Goal: Communication & Community: Connect with others

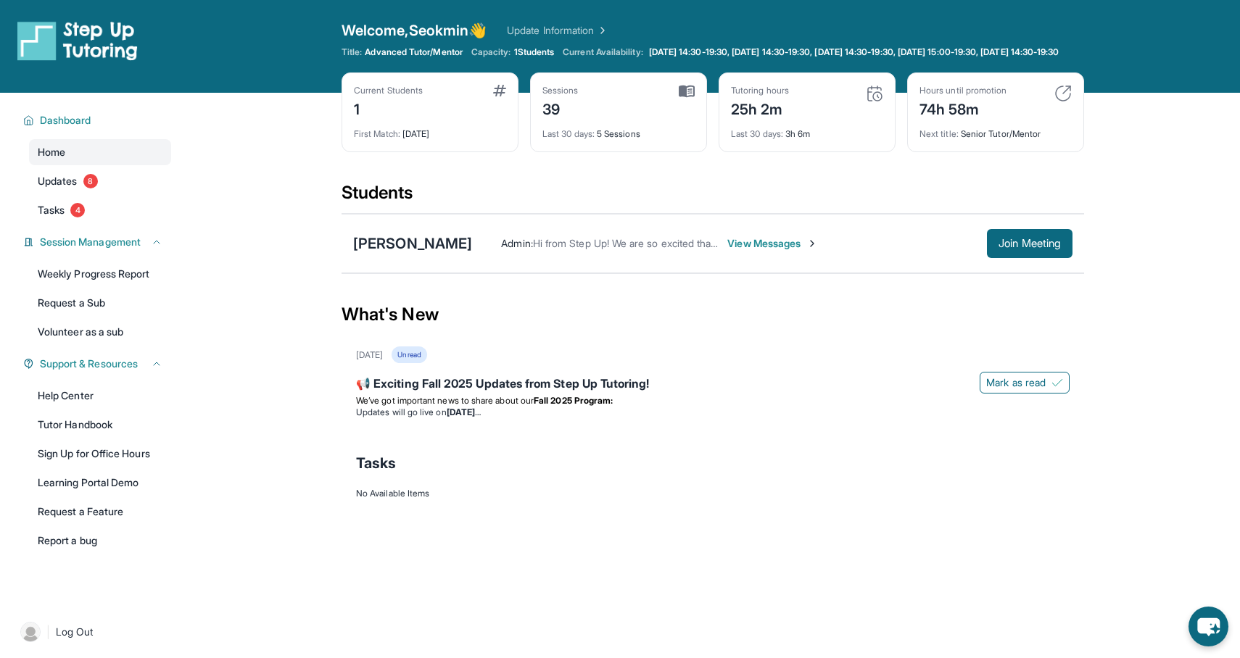
click at [727, 251] on span "View Messages" at bounding box center [772, 243] width 91 height 14
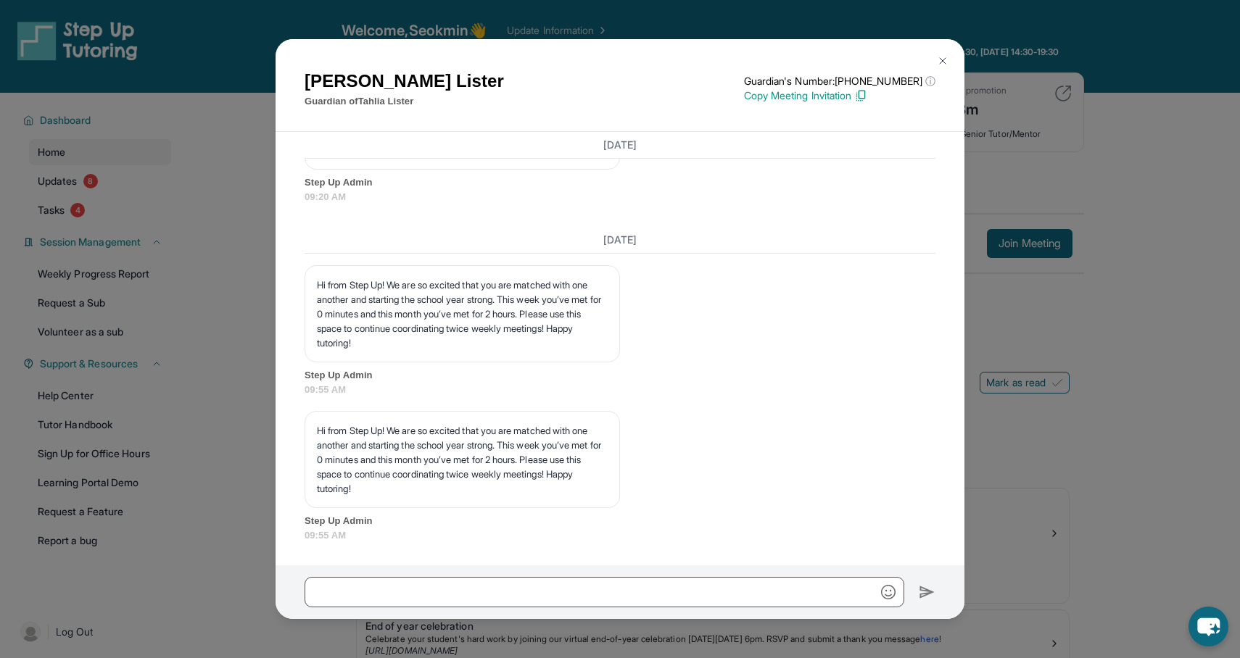
scroll to position [13463, 0]
click at [950, 57] on button at bounding box center [942, 60] width 29 height 29
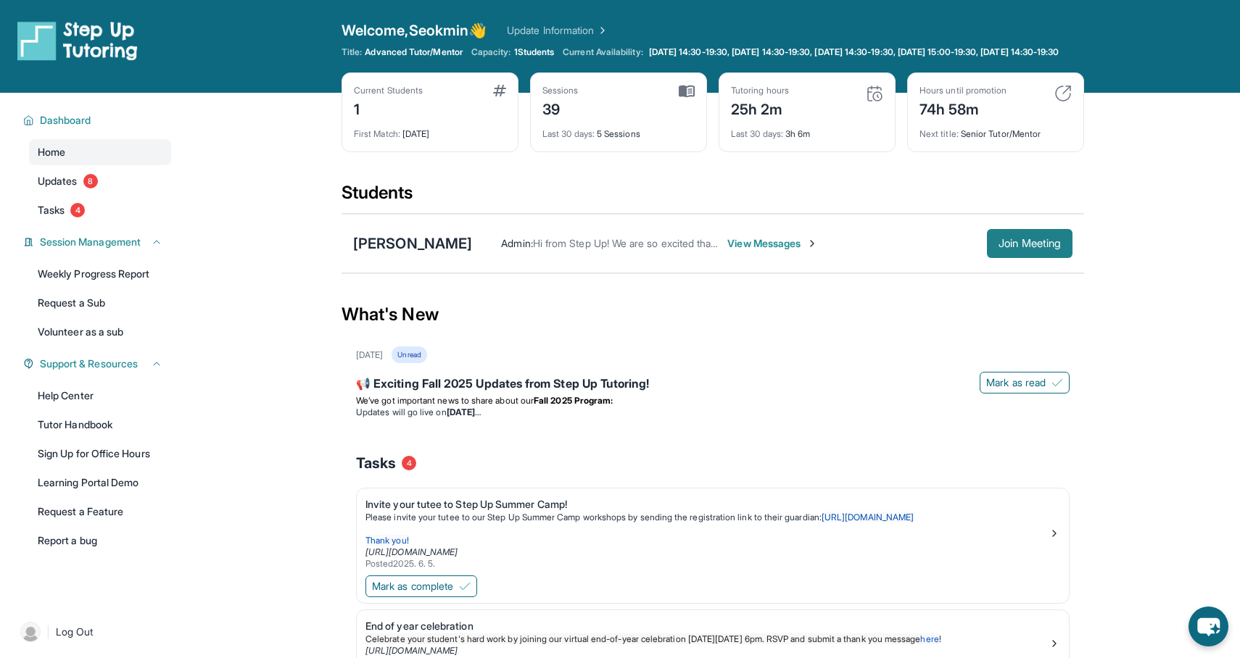
click at [1050, 246] on button "Join Meeting" at bounding box center [1030, 243] width 86 height 29
click at [989, 254] on button "Join Meeting" at bounding box center [1030, 243] width 86 height 29
